Goal: Register for event/course

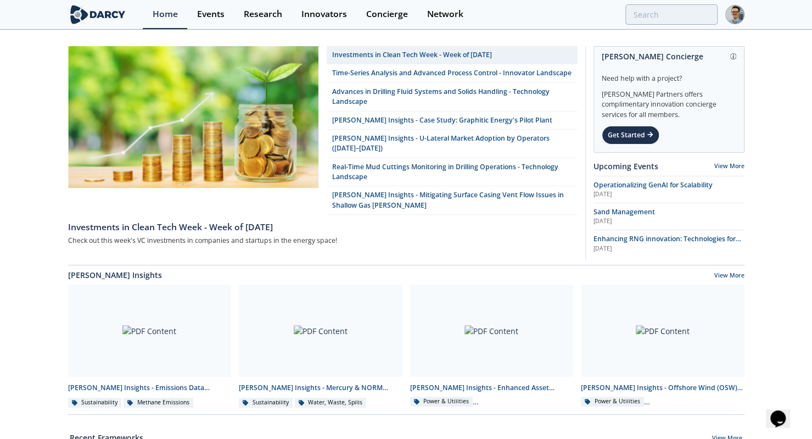
click at [201, 10] on div "Events" at bounding box center [210, 14] width 27 height 9
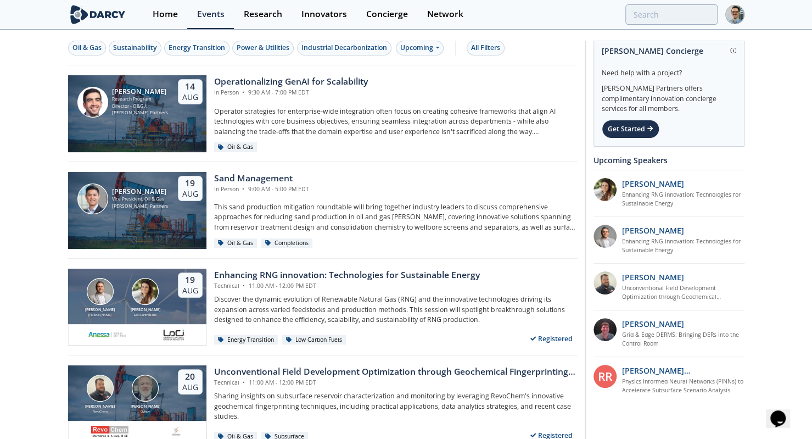
click at [34, 9] on section "Home Events Research Innovators Concierge Network" at bounding box center [406, 15] width 812 height 30
click at [277, 45] on div "Power & Utilities" at bounding box center [263, 48] width 53 height 10
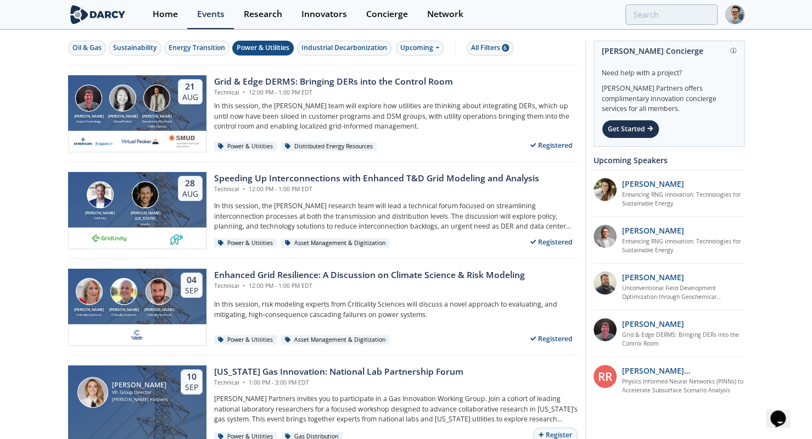
click at [416, 43] on div "Upcoming" at bounding box center [420, 48] width 48 height 15
click at [493, 48] on div "All Filters 6" at bounding box center [490, 48] width 38 height 10
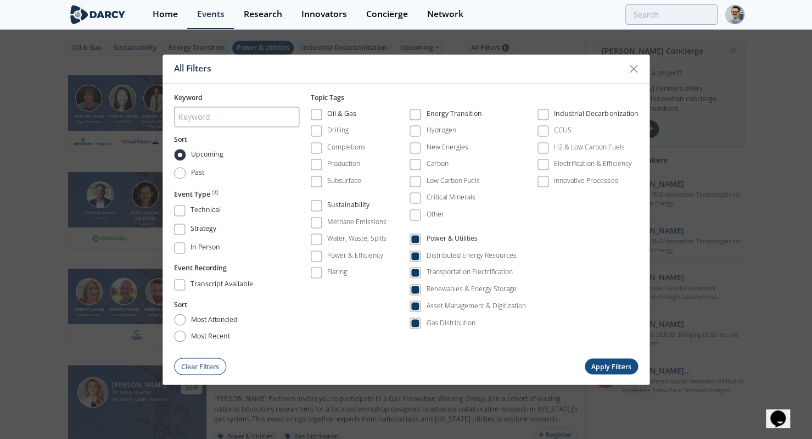
click at [434, 239] on div "Power & Utilities" at bounding box center [452, 240] width 51 height 13
click at [431, 293] on label "Renewables & Energy Storage" at bounding box center [463, 289] width 107 height 15
click at [432, 288] on div "Renewables & Energy Storage" at bounding box center [472, 289] width 90 height 10
click at [602, 364] on button "Apply Filters" at bounding box center [612, 367] width 54 height 16
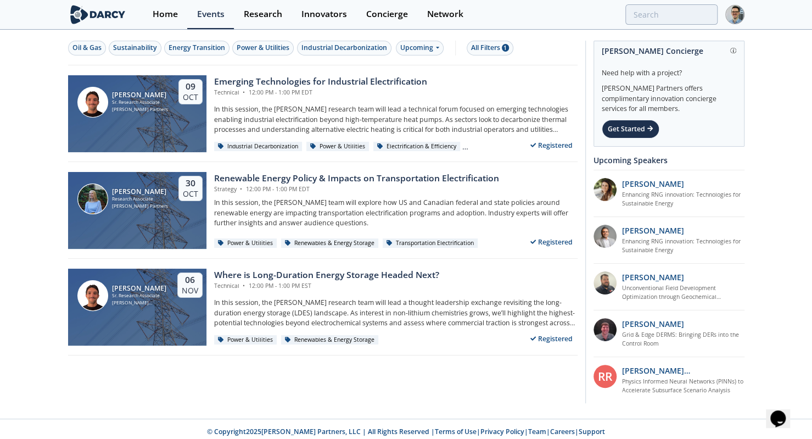
click at [494, 49] on div "All Filters 1" at bounding box center [490, 48] width 38 height 10
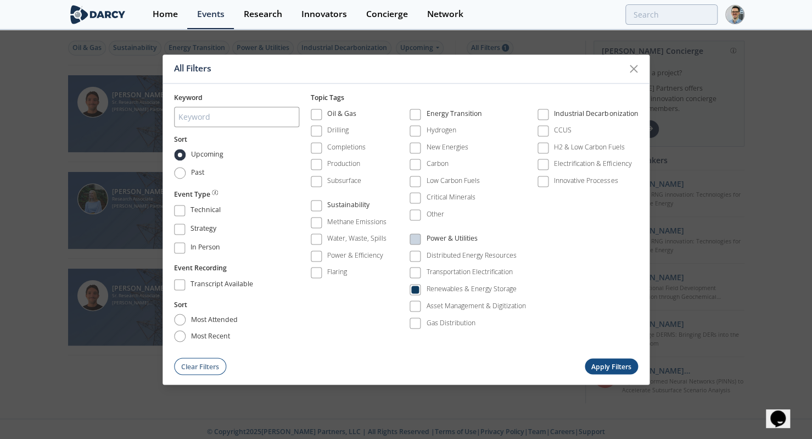
click at [421, 148] on label "New Energies" at bounding box center [439, 148] width 59 height 15
click at [415, 149] on span at bounding box center [415, 148] width 8 height 8
click at [599, 364] on button "Apply Filters" at bounding box center [612, 367] width 54 height 16
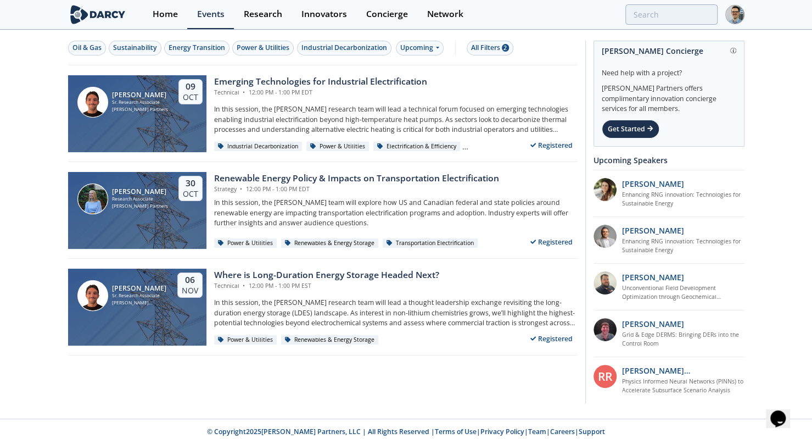
click at [121, 372] on div "Oil & Gas Sustainability Energy Transition Power & Utilities Industrial Decarbo…" at bounding box center [323, 217] width 510 height 372
